Goal: Task Accomplishment & Management: Manage account settings

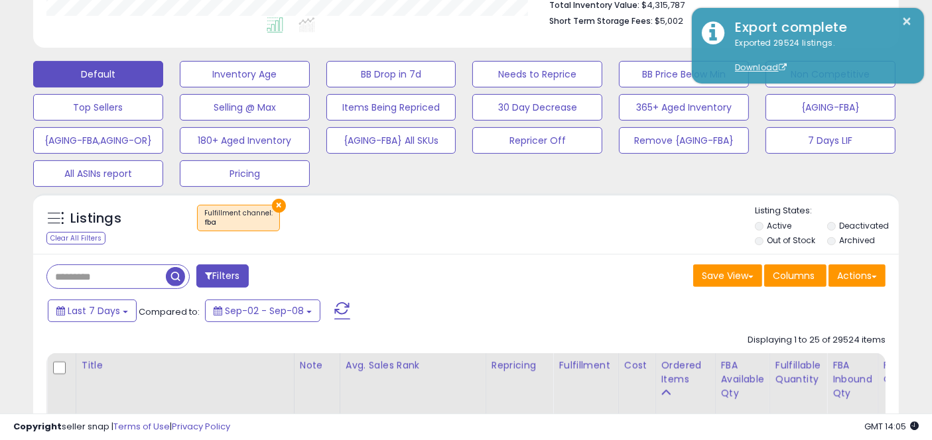
scroll to position [272, 501]
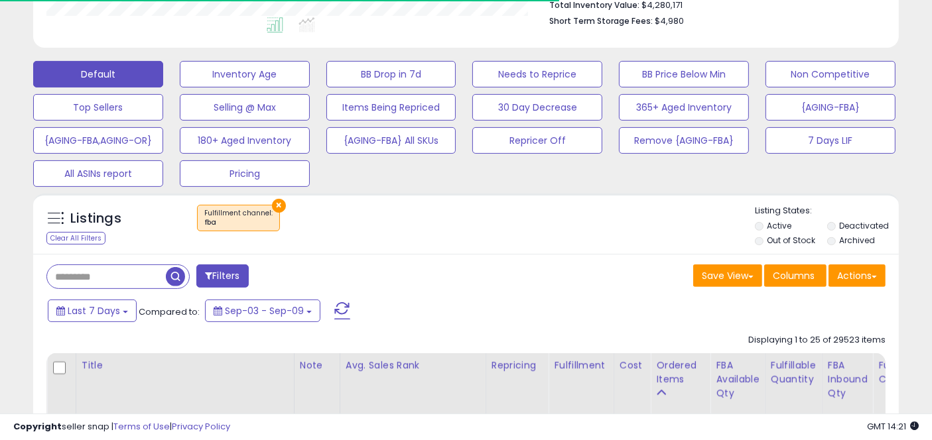
scroll to position [272, 501]
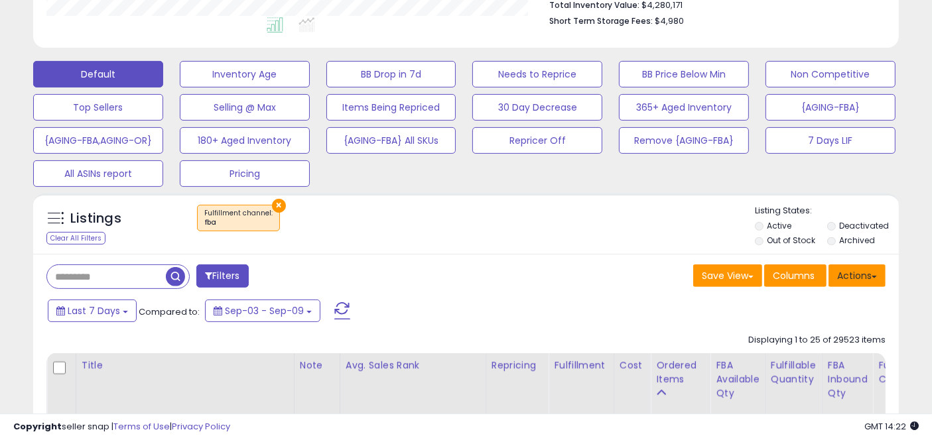
click at [853, 276] on button "Actions" at bounding box center [856, 276] width 57 height 23
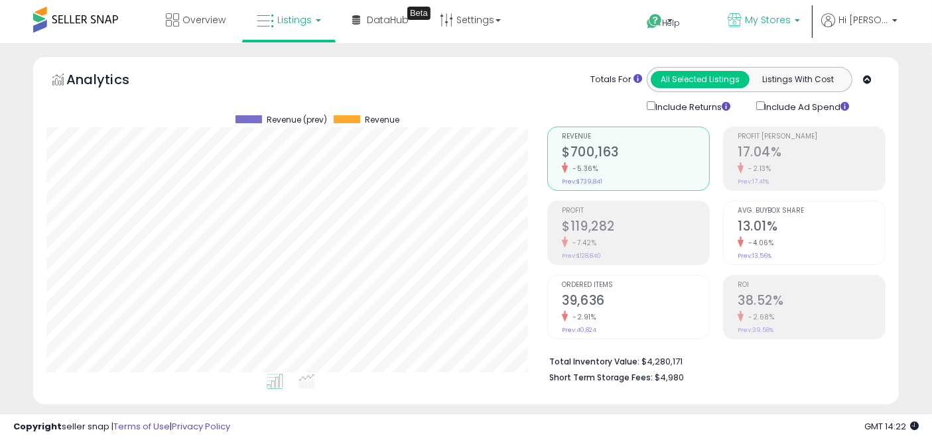
click at [791, 23] on span "My Stores" at bounding box center [768, 19] width 46 height 13
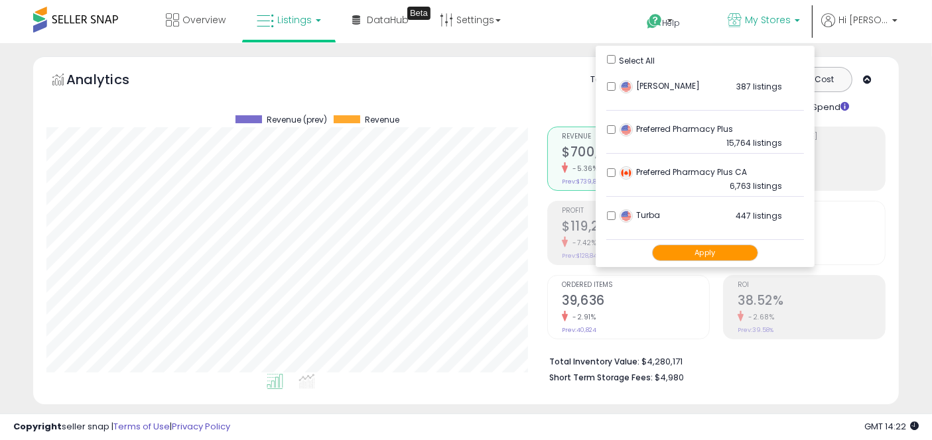
click at [716, 259] on button "Apply" at bounding box center [705, 253] width 106 height 17
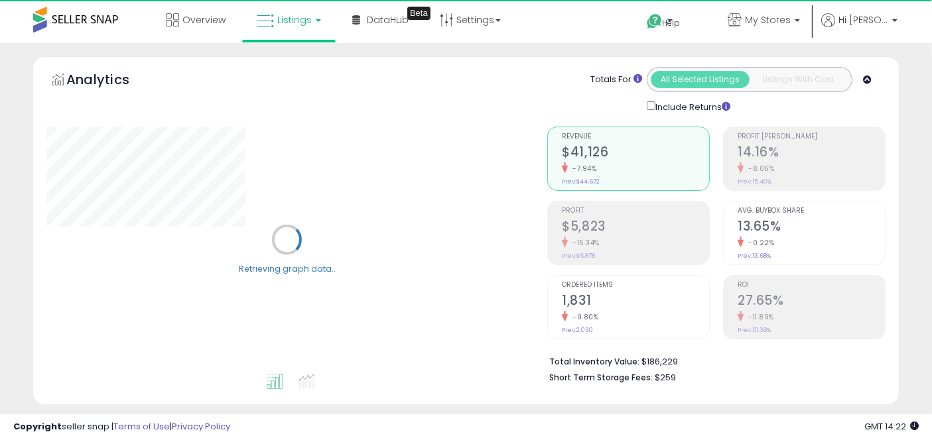
click at [899, 297] on div "Analytics Totals For All Selected Listings Listings With Cost Include Returns" at bounding box center [465, 233] width 885 height 355
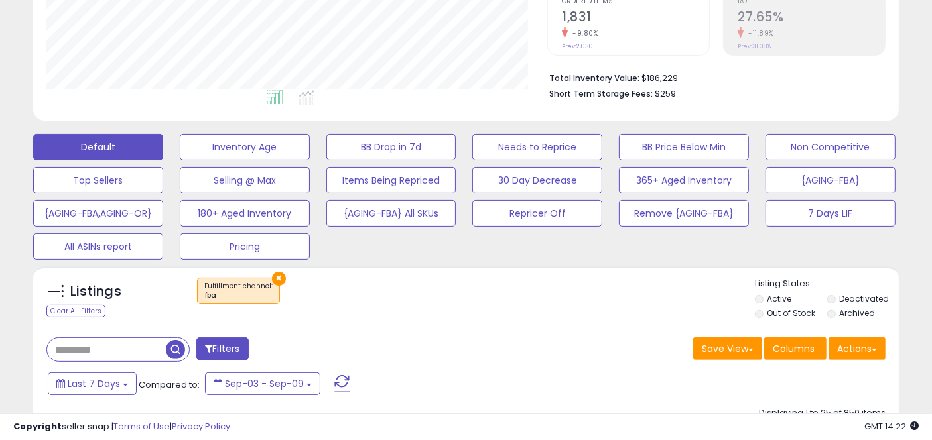
scroll to position [349, 0]
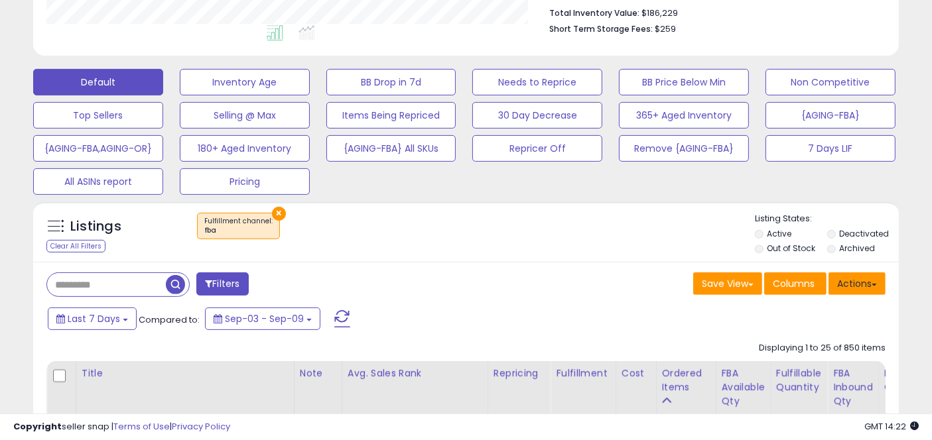
click at [852, 283] on button "Actions" at bounding box center [856, 284] width 57 height 23
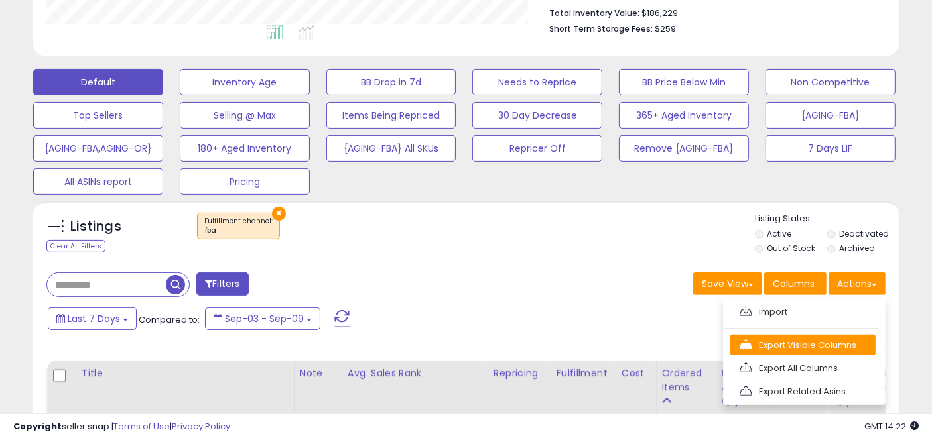
click at [769, 344] on link "Export Visible Columns" at bounding box center [802, 345] width 145 height 21
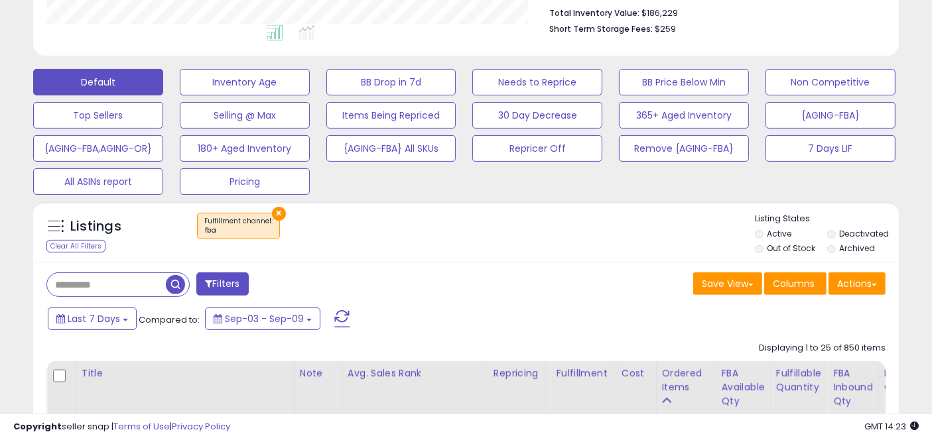
click at [712, 204] on div "Listings Clear All Filters × Fulfillment channel : fba" at bounding box center [466, 232] width 866 height 61
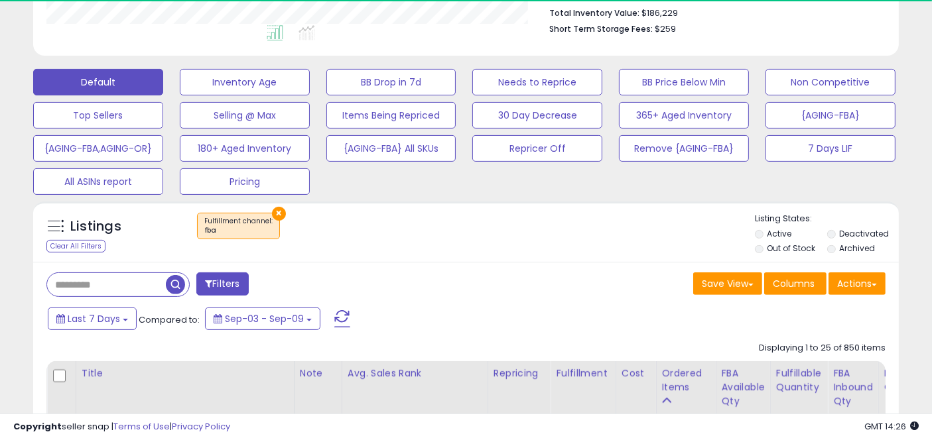
scroll to position [272, 501]
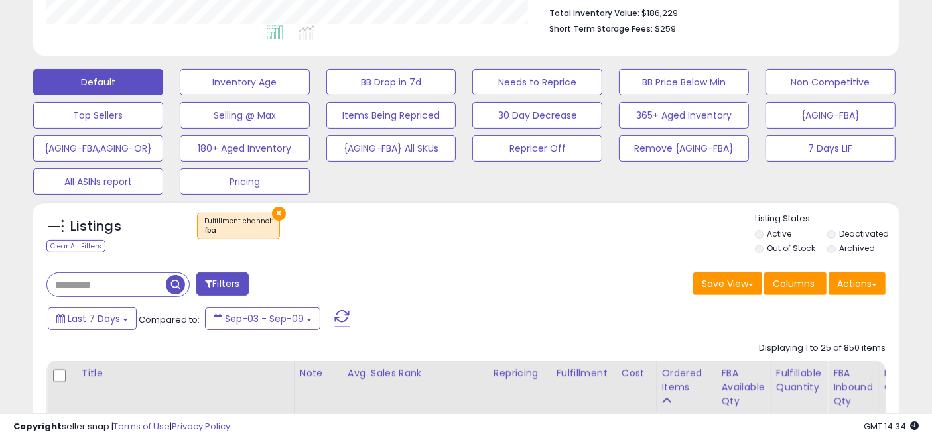
click at [695, 183] on div "Default Inventory Age BB Drop in 7d Needs to Reprice BB Price Below Min Non Com…" at bounding box center [466, 128] width 899 height 133
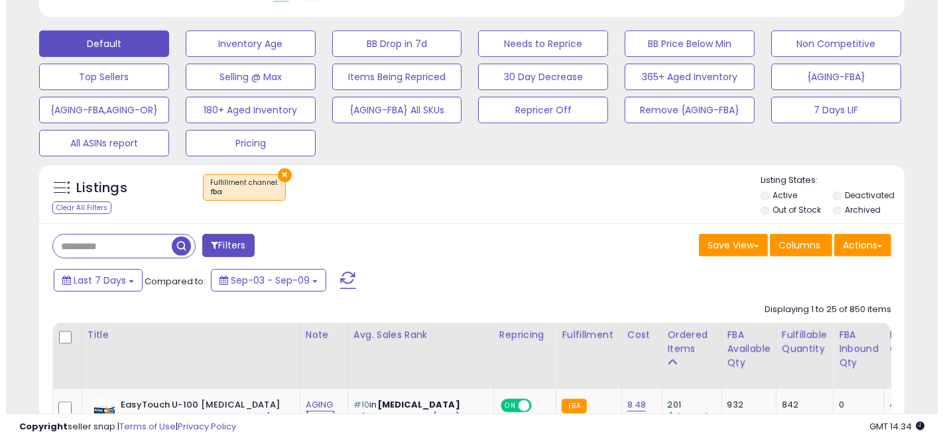
scroll to position [387, 0]
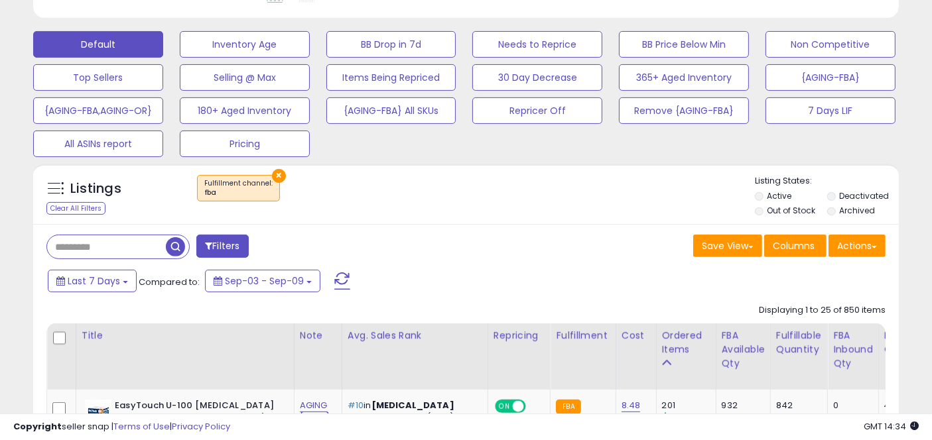
click at [866, 257] on div "Actions [GEOGRAPHIC_DATA] Export Visible Columns Export All Columns Export Rela…" at bounding box center [856, 248] width 57 height 26
click at [860, 249] on button "Actions" at bounding box center [856, 246] width 57 height 23
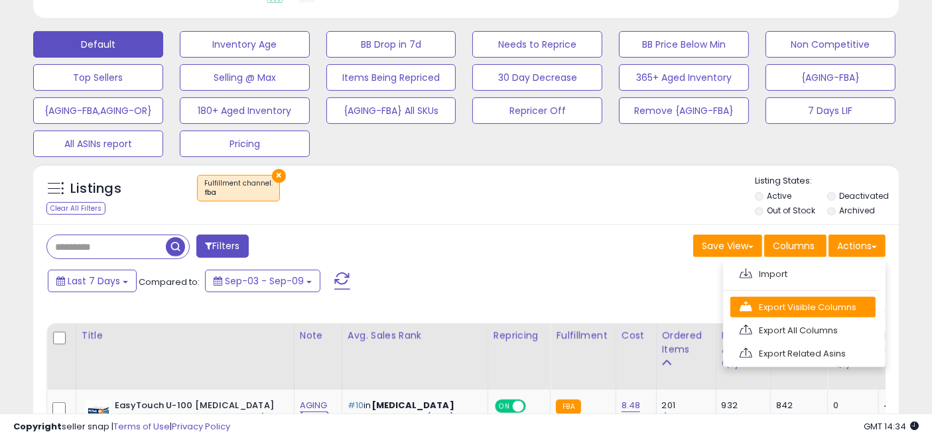
click at [797, 306] on link "Export Visible Columns" at bounding box center [802, 307] width 145 height 21
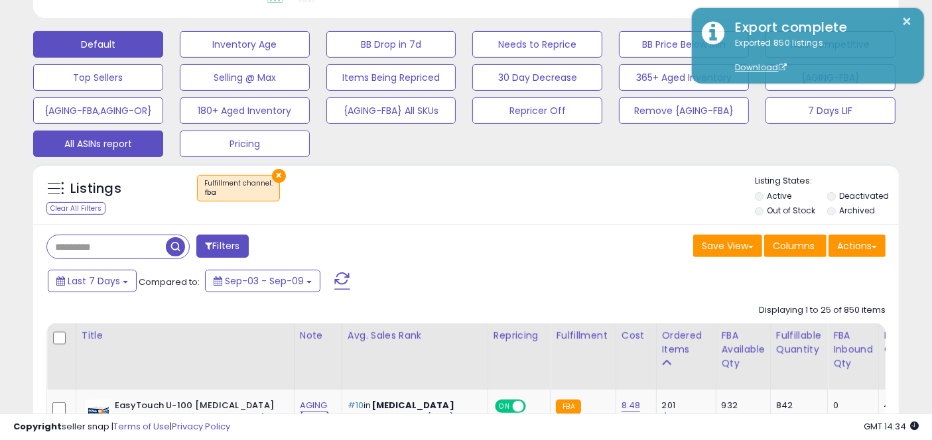
click at [90, 141] on button "All ASINs report" at bounding box center [98, 144] width 130 height 27
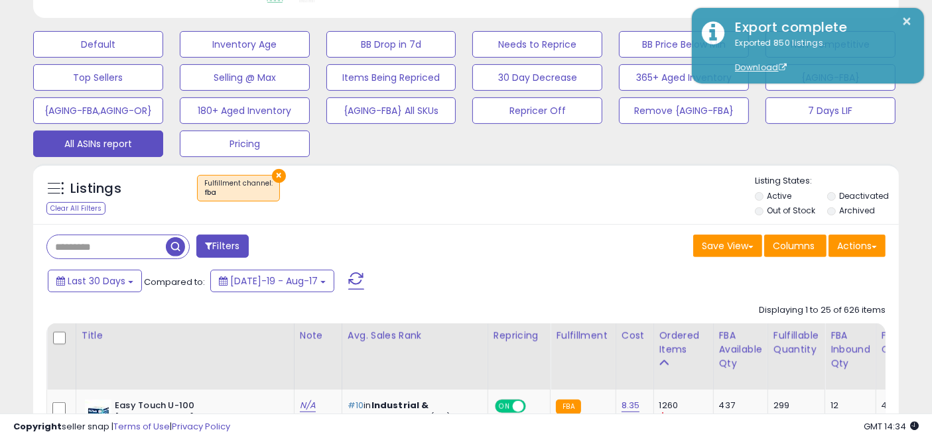
scroll to position [272, 501]
click at [671, 287] on div "Last 30 Days Compared to: [DATE]-19 - Aug-17" at bounding box center [358, 283] width 629 height 30
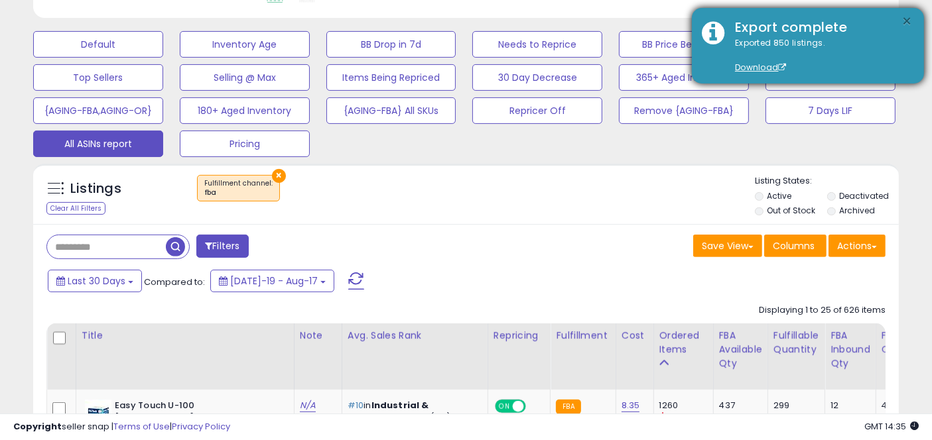
click at [907, 20] on button "×" at bounding box center [907, 21] width 11 height 17
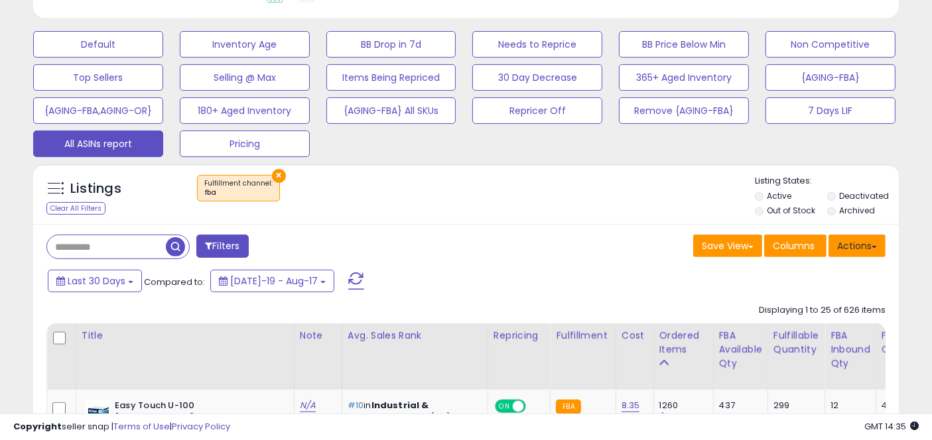
click at [859, 243] on button "Actions" at bounding box center [856, 246] width 57 height 23
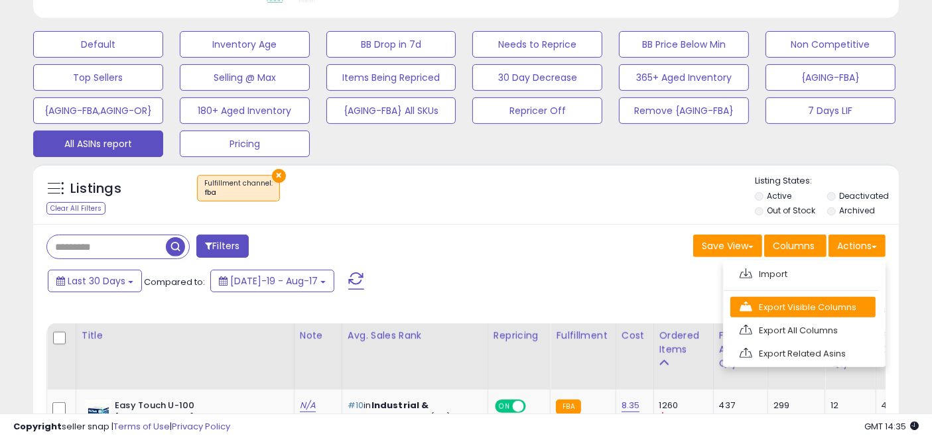
click at [818, 308] on link "Export Visible Columns" at bounding box center [802, 307] width 145 height 21
